Goal: Task Accomplishment & Management: Manage account settings

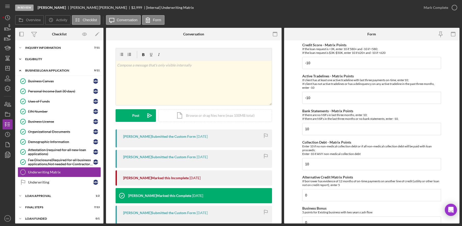
scroll to position [3, 0]
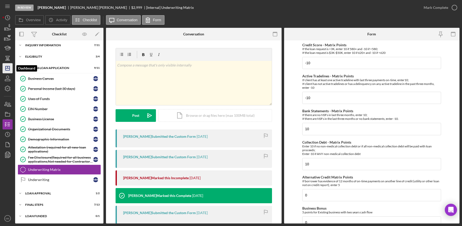
click at [7, 68] on line "button" at bounding box center [8, 68] width 4 height 0
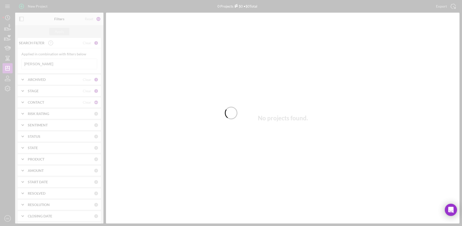
click at [40, 65] on div at bounding box center [231, 113] width 462 height 226
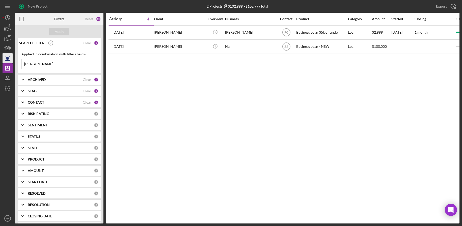
drag, startPoint x: 37, startPoint y: 62, endPoint x: 4, endPoint y: 62, distance: 33.1
click at [4, 62] on div "New Project 2 Projects $102,999 • $102,999 Total Moss Export Icon/Export Filter…" at bounding box center [231, 111] width 457 height 223
type input "Williams"
click at [25, 81] on icon "Icon/Expander" at bounding box center [22, 79] width 13 height 13
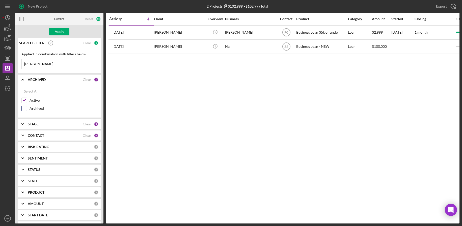
click at [24, 109] on input "Archived" at bounding box center [24, 108] width 5 height 5
click at [60, 31] on div "Apply" at bounding box center [59, 32] width 9 height 8
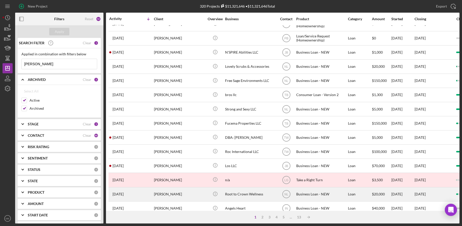
scroll to position [175, 0]
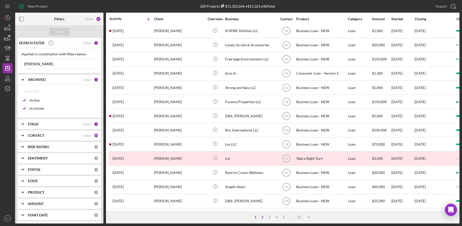
click at [262, 217] on div "2" at bounding box center [262, 217] width 7 height 4
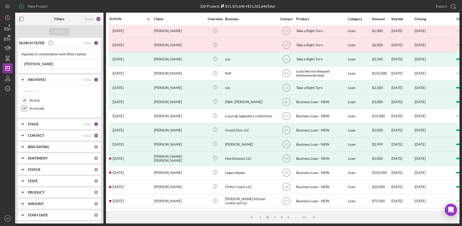
click at [23, 109] on input "Archived" at bounding box center [24, 108] width 5 height 5
checkbox input "false"
drag, startPoint x: 42, startPoint y: 64, endPoint x: 13, endPoint y: 62, distance: 29.1
click at [13, 62] on div "New Project 320 Projects $11,321,646 • $11,321,646 Total Moss Export Icon/Expor…" at bounding box center [231, 111] width 457 height 223
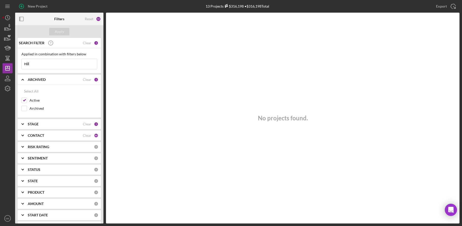
click at [33, 137] on b "CONTACT" at bounding box center [36, 135] width 16 height 4
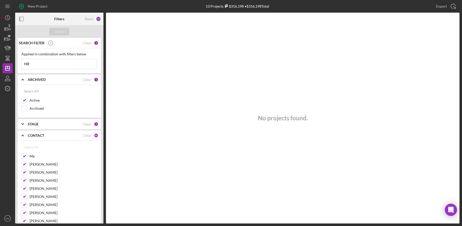
click at [37, 128] on div "STAGE Clear 5" at bounding box center [63, 124] width 71 height 10
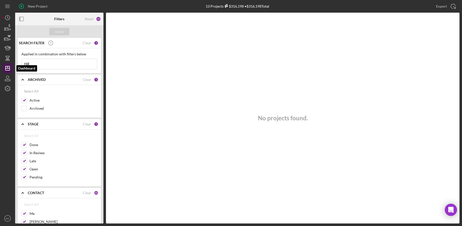
drag, startPoint x: 34, startPoint y: 63, endPoint x: 7, endPoint y: 64, distance: 27.8
click at [7, 64] on div "New Project 13 Projects $316,198 • $316,198 Total Moss Export Icon/Export Filte…" at bounding box center [231, 111] width 457 height 223
type input "Amia"
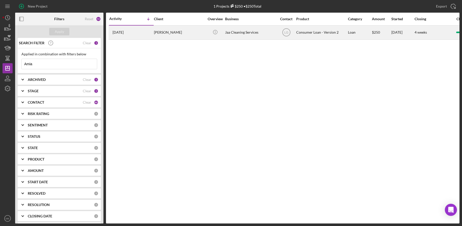
click at [165, 32] on div "[PERSON_NAME]" at bounding box center [179, 32] width 50 height 13
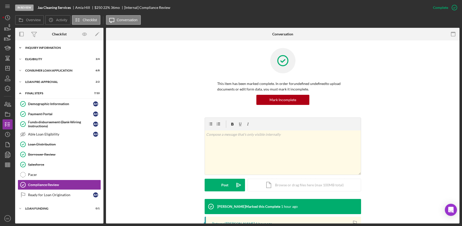
click at [56, 45] on div "Icon/Expander Inquiry Information 3 / 8" at bounding box center [59, 48] width 88 height 10
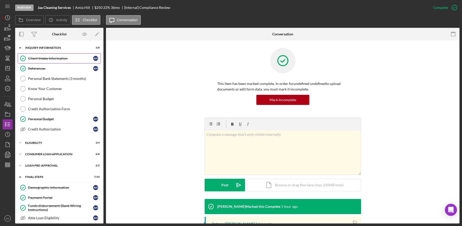
click at [57, 60] on div "Client Intake Information" at bounding box center [60, 58] width 65 height 4
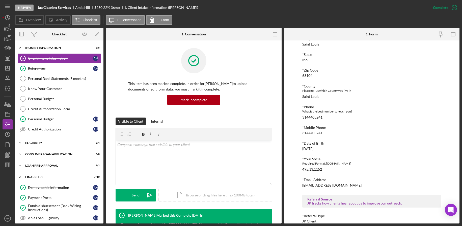
scroll to position [154, 0]
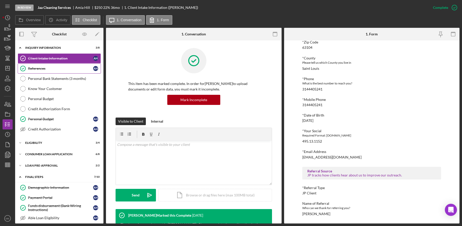
click at [31, 71] on link "References References A H" at bounding box center [59, 68] width 83 height 10
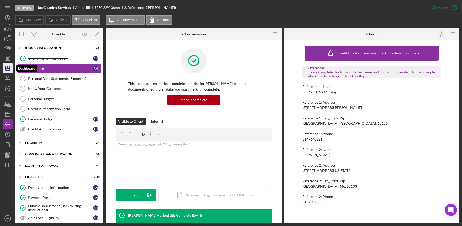
click at [8, 66] on polygon "button" at bounding box center [8, 68] width 4 height 4
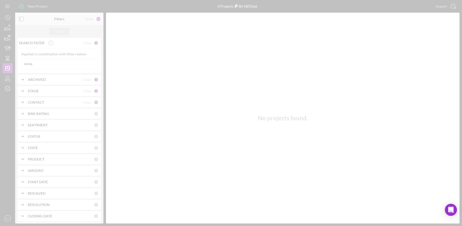
click at [48, 63] on div at bounding box center [231, 113] width 462 height 226
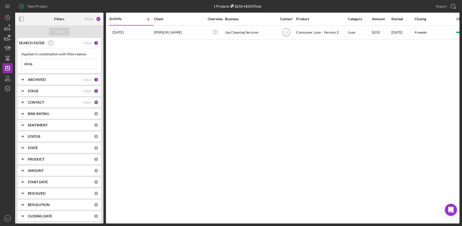
drag, startPoint x: 56, startPoint y: 63, endPoint x: -25, endPoint y: 64, distance: 81.0
click at [0, 64] on html "New Project 1 Projects $250 • $250 Total Amia Export Icon/Export Filters Reset …" at bounding box center [231, 113] width 462 height 226
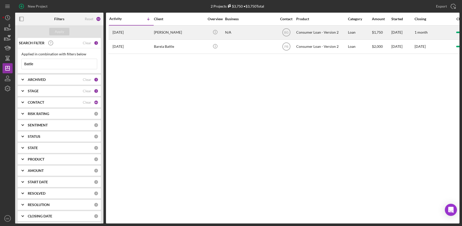
type input "Battle"
click at [175, 28] on div "[PERSON_NAME]" at bounding box center [179, 32] width 50 height 13
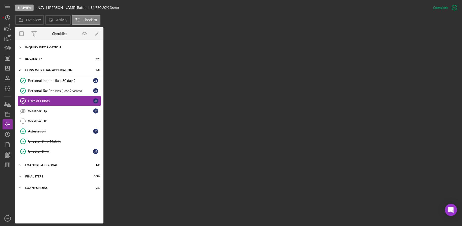
click at [50, 48] on div "Inquiry Information" at bounding box center [61, 47] width 72 height 3
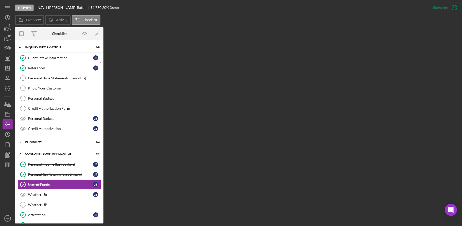
click at [61, 56] on div "Client Intake Information" at bounding box center [60, 58] width 65 height 4
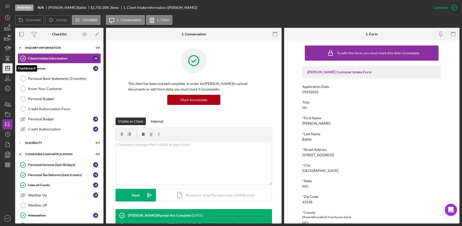
click at [5, 67] on icon "Icon/Dashboard" at bounding box center [7, 68] width 13 height 13
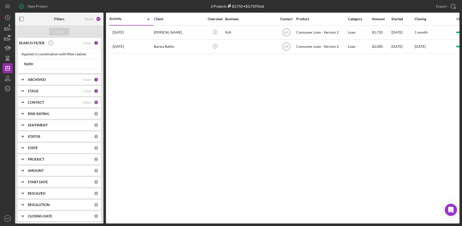
drag, startPoint x: 39, startPoint y: 62, endPoint x: -25, endPoint y: 58, distance: 64.2
click at [0, 58] on html "New Project 2 Projects $3,750 • $3,750 Total Battle Export Icon/Export Filters …" at bounding box center [231, 113] width 462 height 226
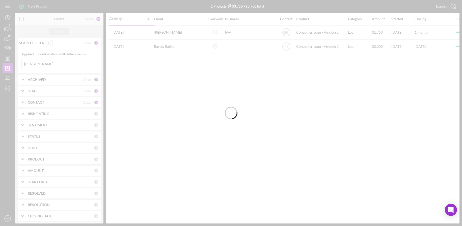
type input "[PERSON_NAME]"
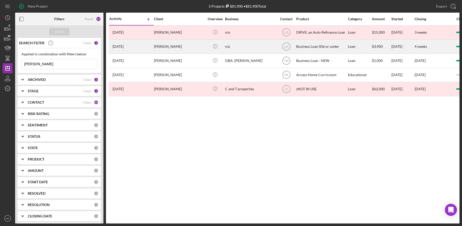
click at [163, 51] on div "[PERSON_NAME]" at bounding box center [179, 46] width 50 height 13
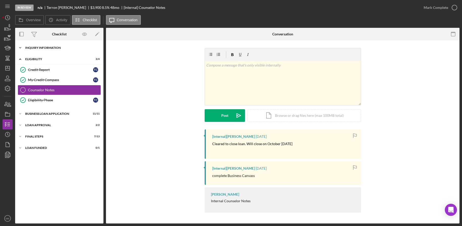
click at [62, 51] on div "Icon/Expander INQUIRY INFORMATION 5 / 11" at bounding box center [59, 48] width 88 height 10
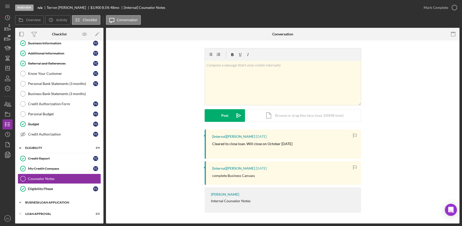
scroll to position [46, 0]
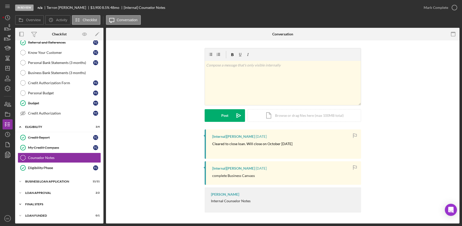
click at [46, 202] on div "Icon/Expander Final Steps 7 / 13" at bounding box center [59, 204] width 88 height 10
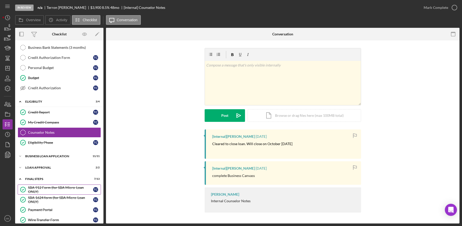
click at [53, 189] on div "SBA 912 Form (for SBA Micro-Loan ONLY)" at bounding box center [60, 189] width 65 height 8
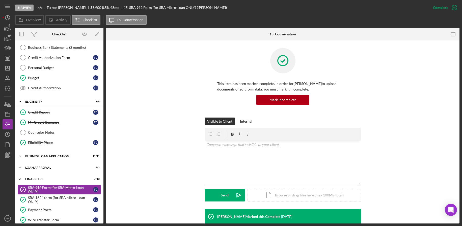
scroll to position [119, 0]
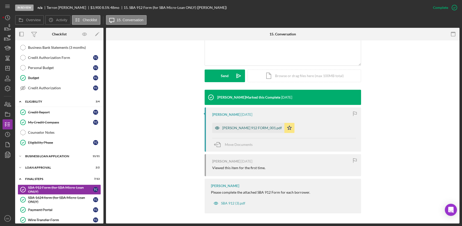
click at [247, 128] on div "[PERSON_NAME] 912 FORM_001.pdf" at bounding box center [252, 128] width 60 height 4
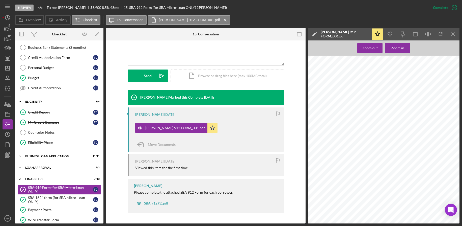
scroll to position [0, 0]
click at [56, 198] on div "SBA 1624 form (for SBA Micro-Loan ONLY)" at bounding box center [60, 199] width 65 height 8
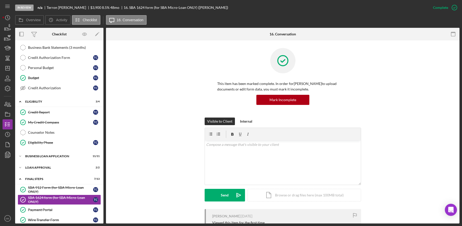
scroll to position [101, 0]
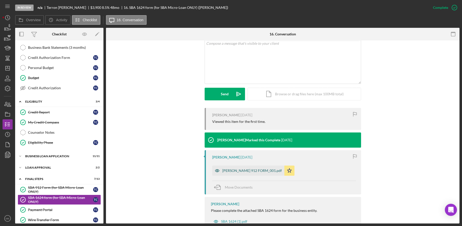
click at [237, 170] on div "[PERSON_NAME] 912 FORM_001.pdf" at bounding box center [252, 170] width 60 height 4
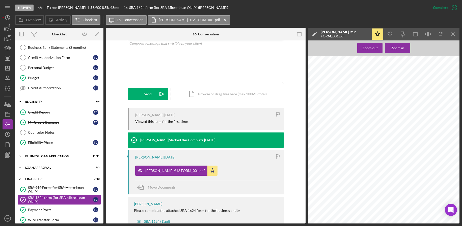
scroll to position [119, 0]
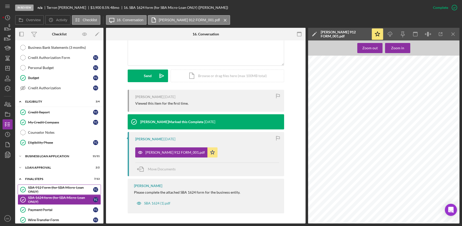
click at [65, 190] on div "SBA 912 Form (for SBA Micro-Loan ONLY)" at bounding box center [60, 189] width 65 height 8
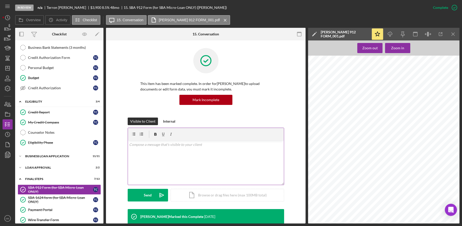
scroll to position [119, 0]
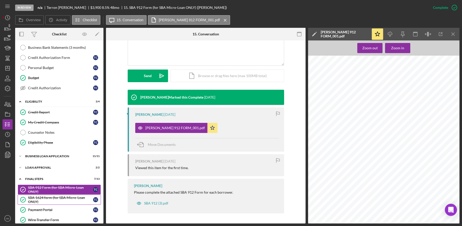
click at [52, 195] on div "SBA 1624 form (for SBA Micro-Loan ONLY)" at bounding box center [60, 199] width 65 height 8
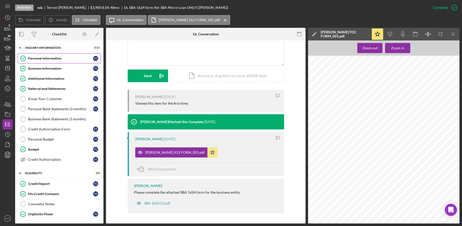
click at [45, 59] on div "Personal Information" at bounding box center [60, 58] width 65 height 4
